Goal: Navigation & Orientation: Go to known website

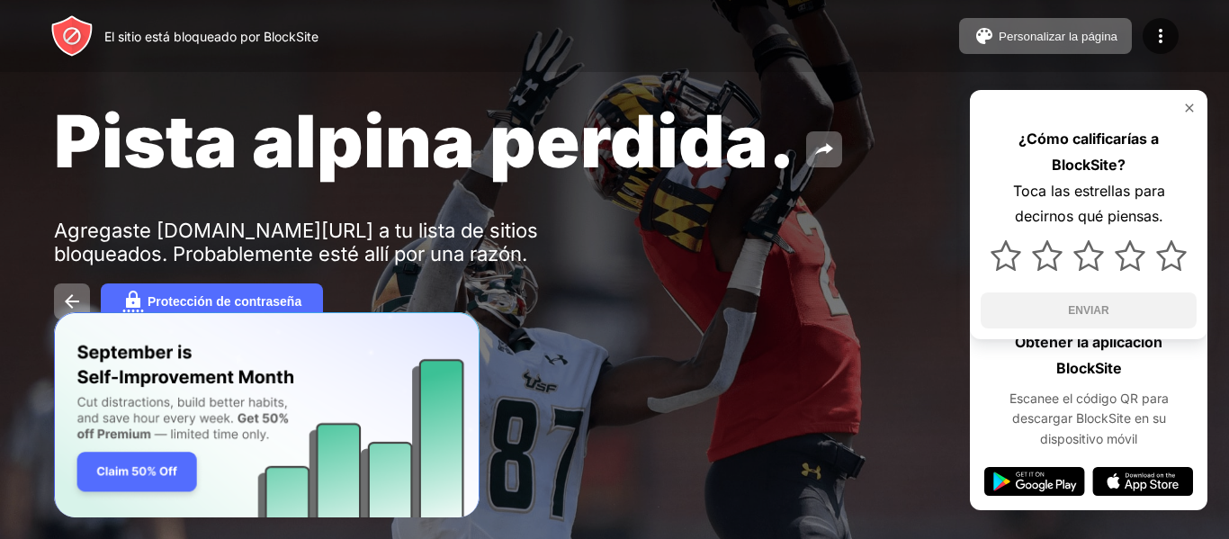
click at [824, 80] on div "Pista alpina perdida. Agregaste [DOMAIN_NAME][URL] a tu lista de sitios bloquea…" at bounding box center [614, 208] width 1229 height 416
click at [702, 174] on font "Pista alpina perdida." at bounding box center [424, 140] width 741 height 87
